Goal: Transaction & Acquisition: Download file/media

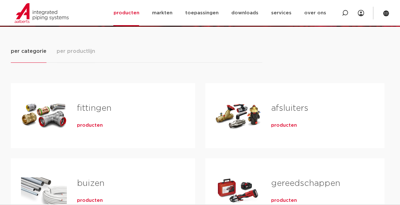
scroll to position [127, 0]
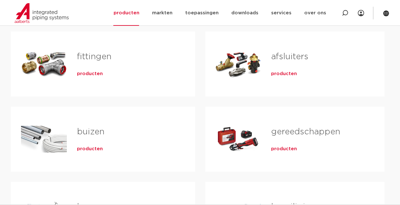
click at [92, 72] on span "producten" at bounding box center [90, 74] width 26 height 6
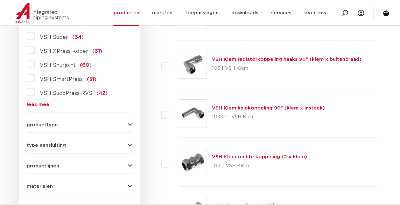
scroll to position [159, 0]
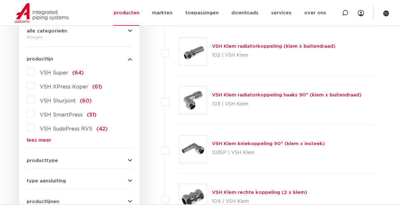
click at [36, 138] on link "lees meer" at bounding box center [79, 140] width 105 height 5
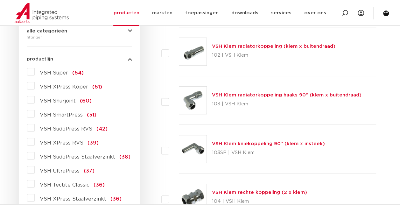
click at [35, 142] on label "VSH XPress RVS (39)" at bounding box center [67, 142] width 64 height 10
click at [0, 0] on input "VSH XPress RVS (39)" at bounding box center [0, 0] width 0 height 0
click at [45, 143] on span "VSH XPress RVS" at bounding box center [62, 142] width 44 height 5
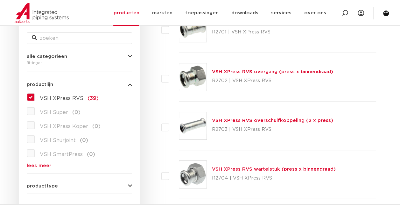
scroll to position [96, 0]
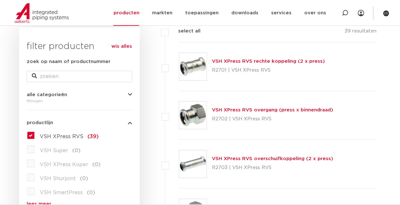
click at [230, 61] on link "VSH XPress RVS rechte koppeling (2 x press)" at bounding box center [268, 61] width 113 height 5
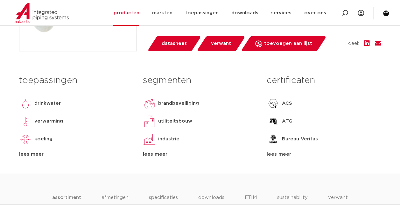
scroll to position [255, 0]
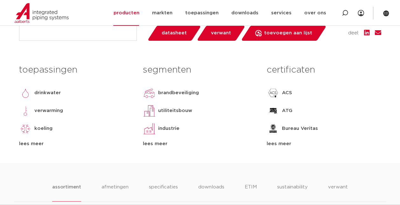
click at [273, 144] on div "lees meer" at bounding box center [324, 144] width 114 height 8
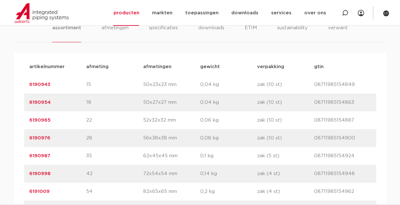
scroll to position [828, 0]
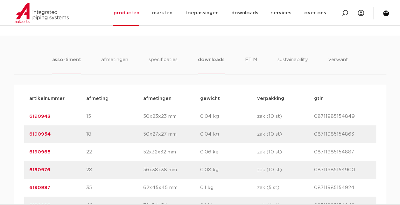
click at [207, 60] on li "downloads" at bounding box center [211, 65] width 26 height 18
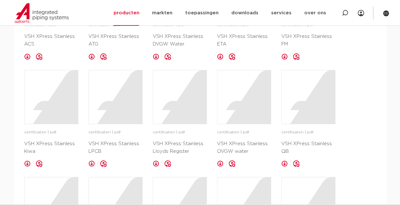
scroll to position [1115, 0]
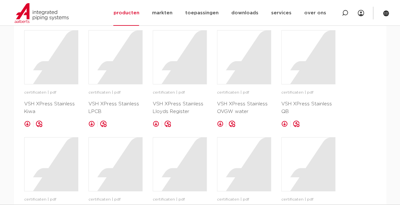
click at [156, 121] on link at bounding box center [156, 124] width 6 height 6
